Goal: Transaction & Acquisition: Purchase product/service

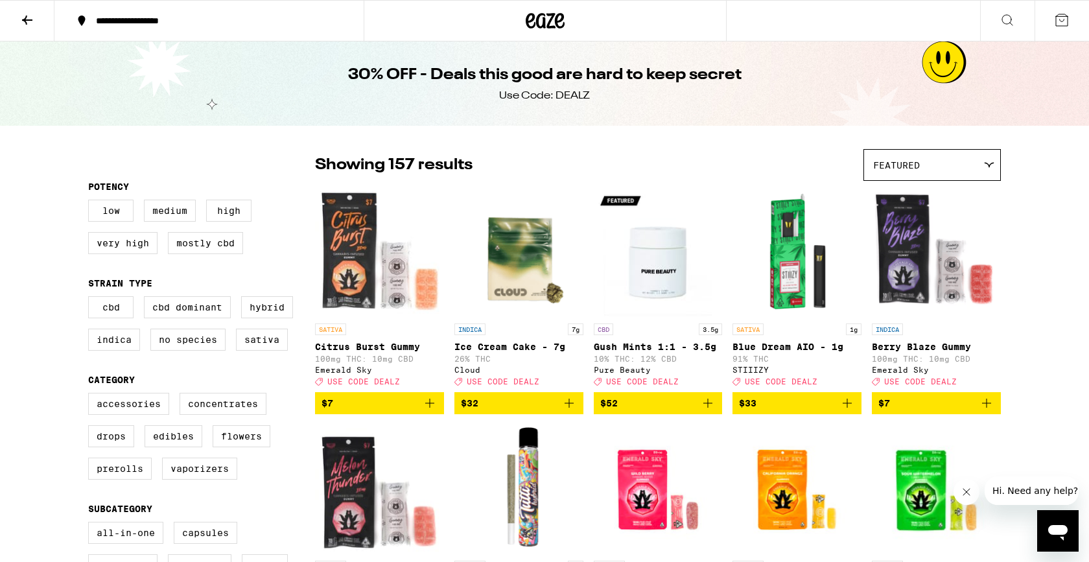
click at [30, 22] on icon at bounding box center [27, 20] width 16 height 16
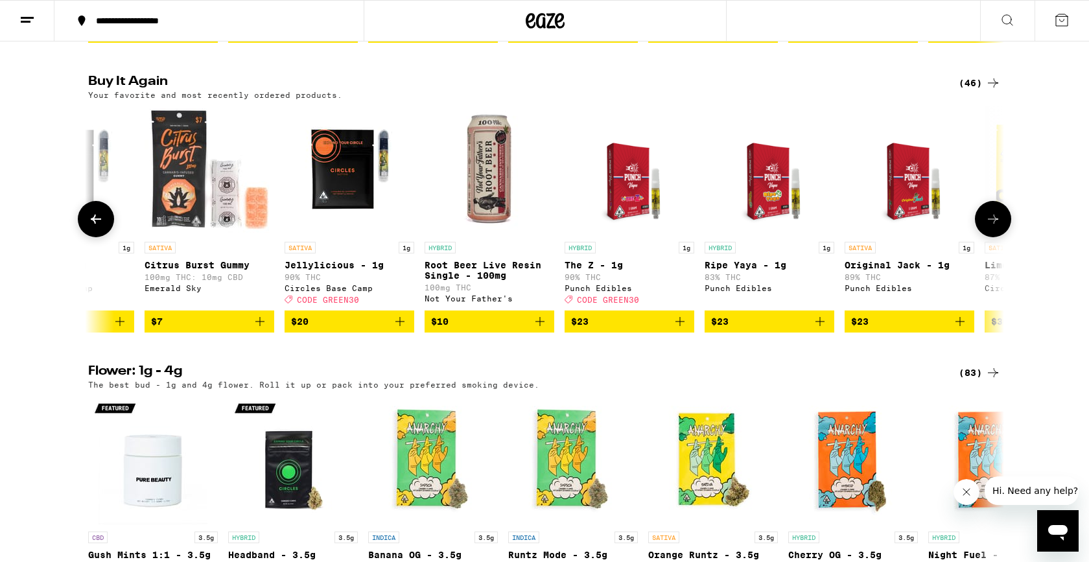
scroll to position [0, 91]
